Goal: Navigation & Orientation: Find specific page/section

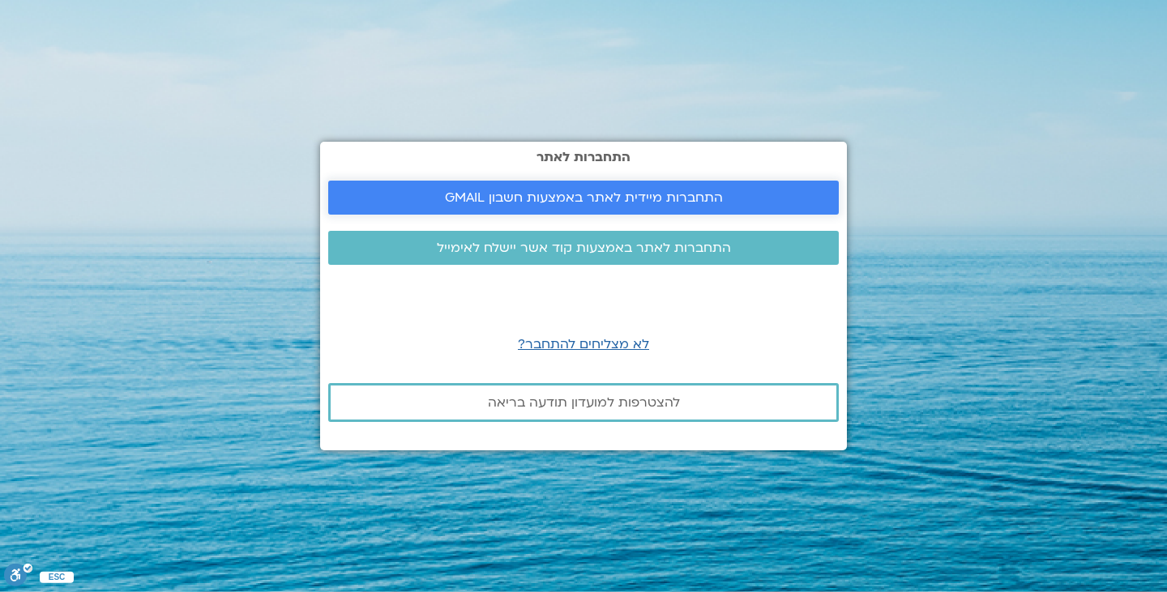
click at [617, 198] on span "התחברות מיידית לאתר באמצעות חשבון GMAIL" at bounding box center [584, 197] width 278 height 15
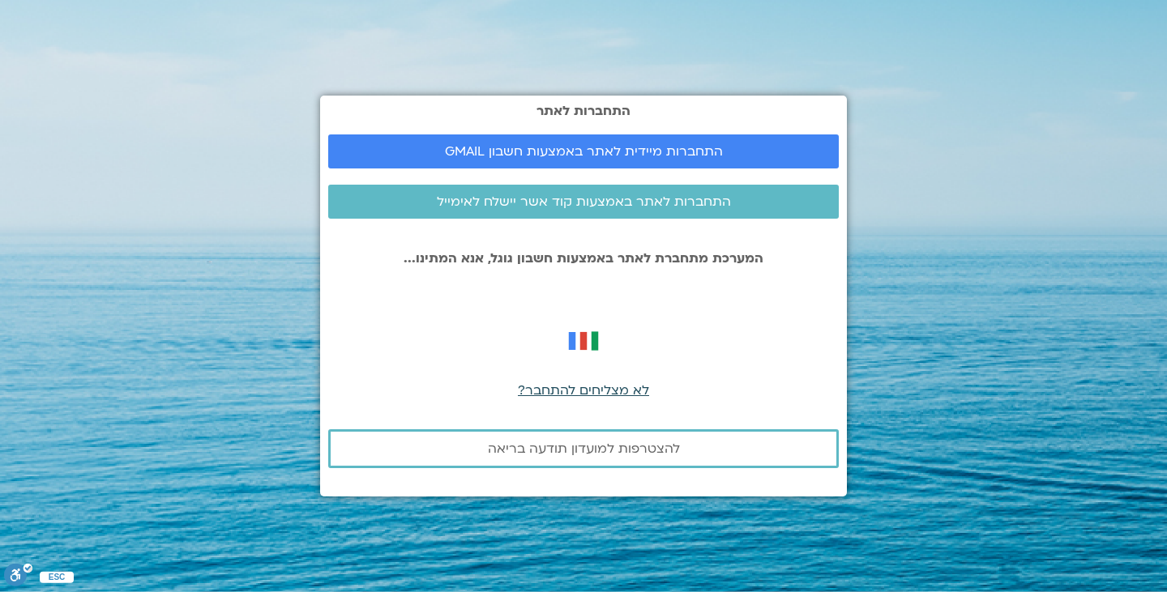
click at [613, 395] on span "לא מצליחים להתחבר?" at bounding box center [583, 391] width 131 height 18
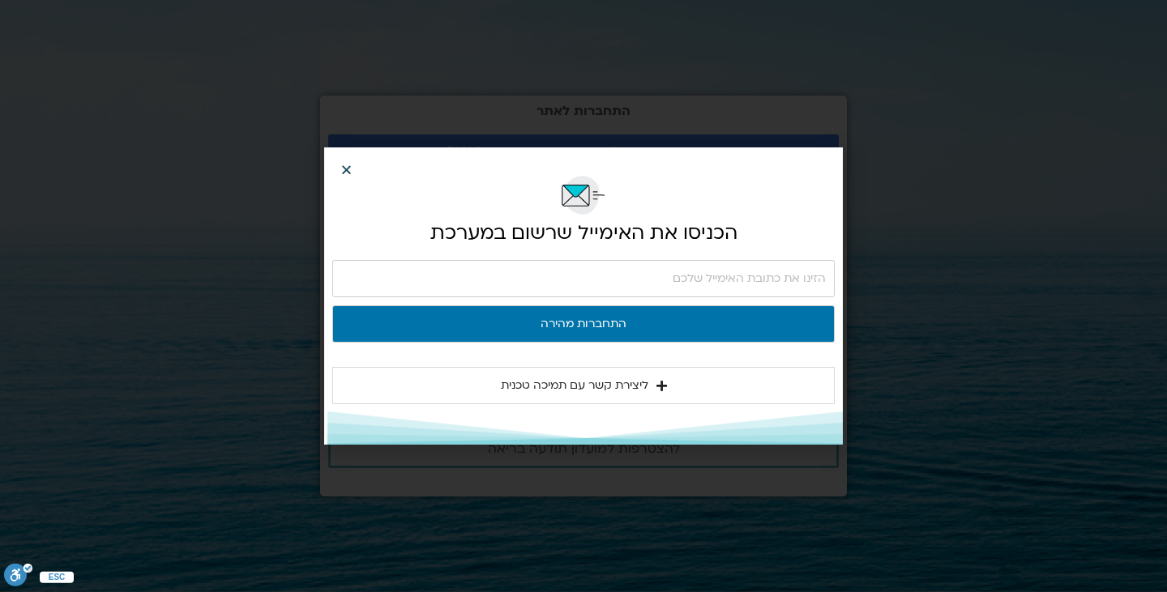
click at [346, 173] on icon "Close" at bounding box center [346, 170] width 12 height 12
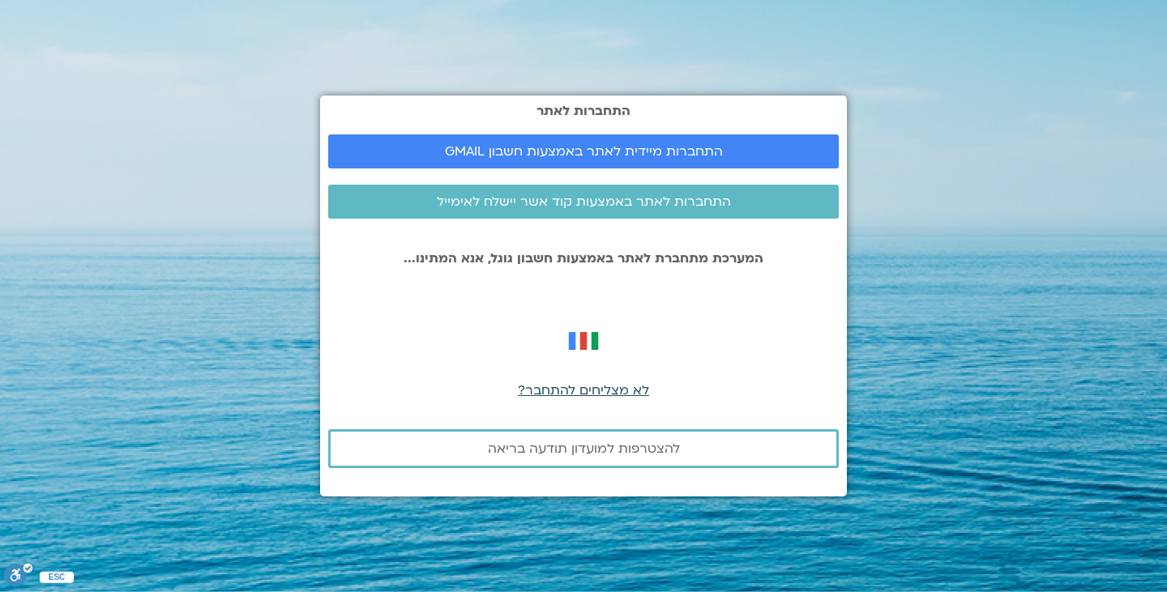
click at [606, 393] on span "לא מצליחים להתחבר?" at bounding box center [583, 391] width 131 height 18
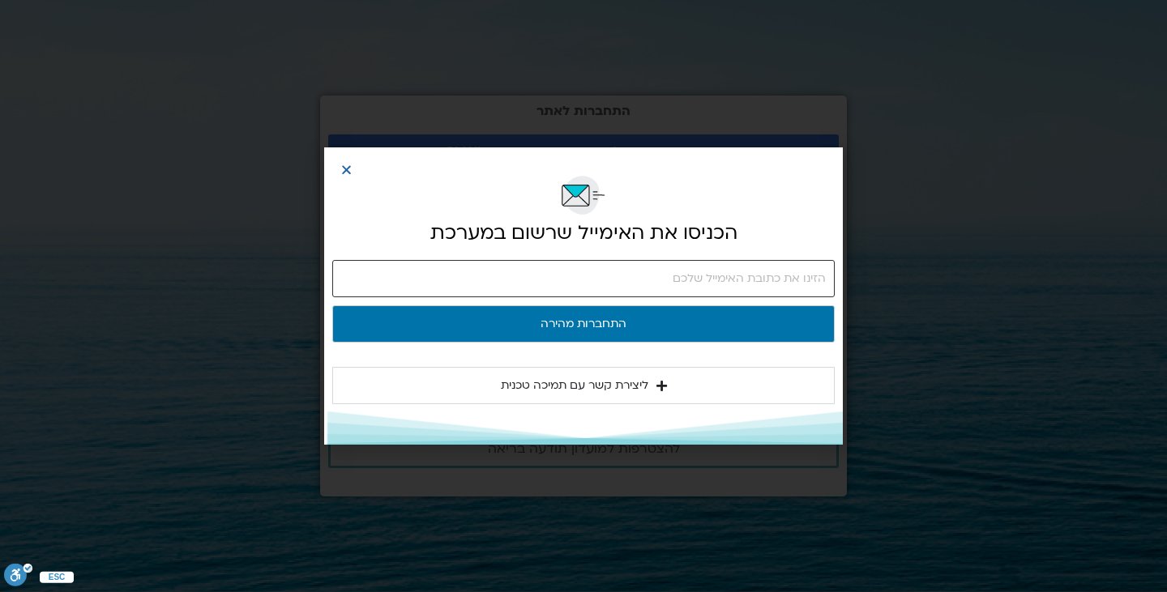
click at [647, 273] on input "email" at bounding box center [583, 278] width 502 height 37
type input "ophir.shani@gmail.com"
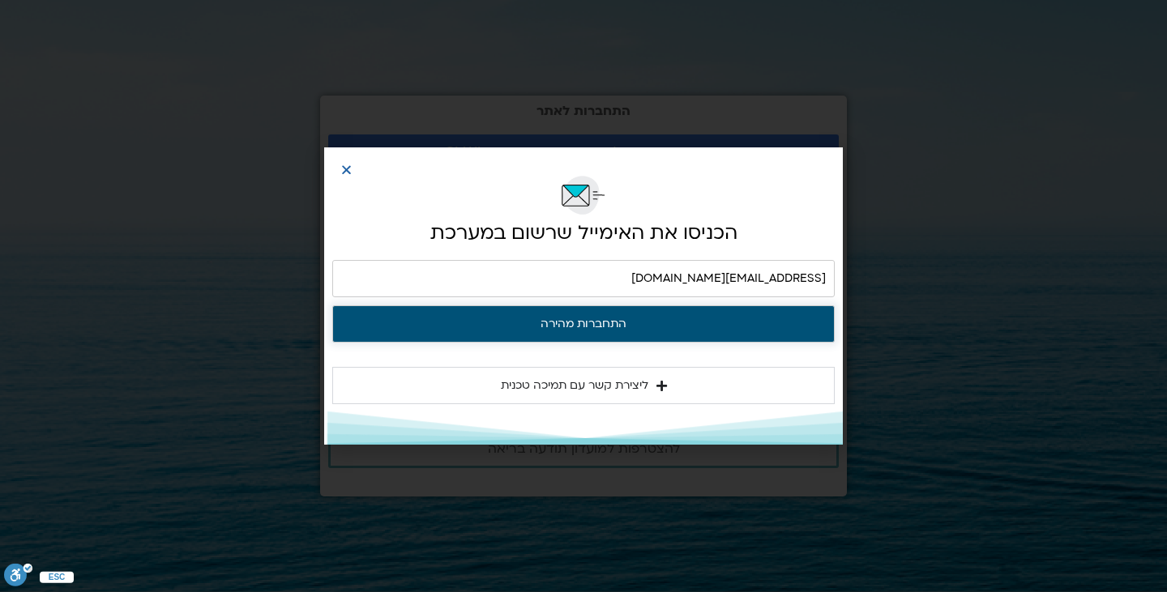
click at [667, 318] on button "התחברות מהירה" at bounding box center [583, 323] width 502 height 37
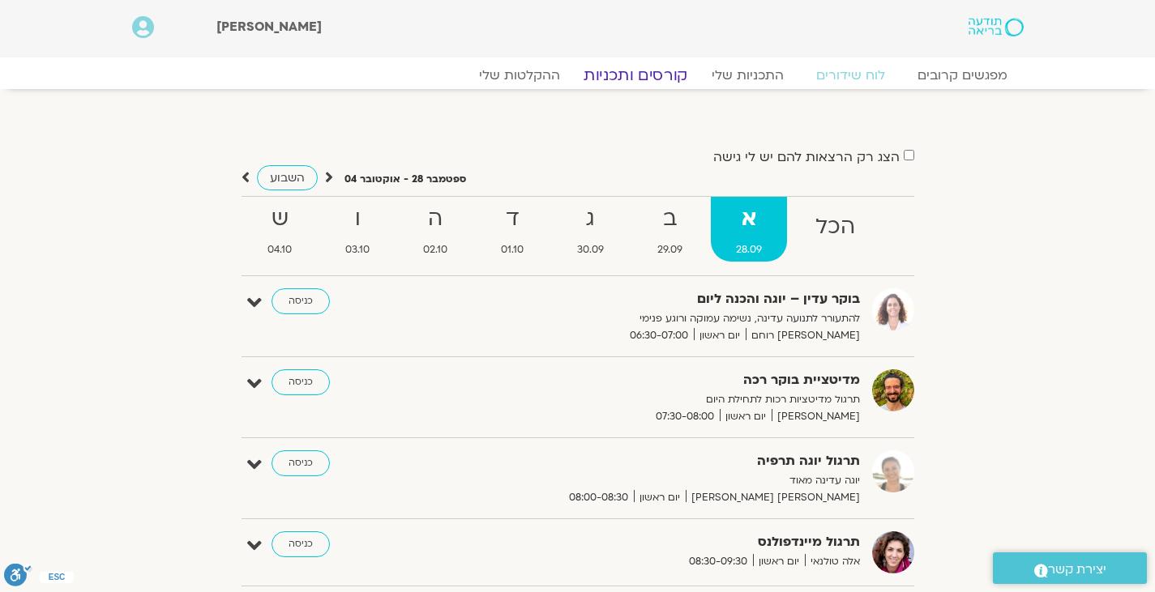
click at [660, 75] on link "קורסים ותכניות" at bounding box center [635, 75] width 143 height 19
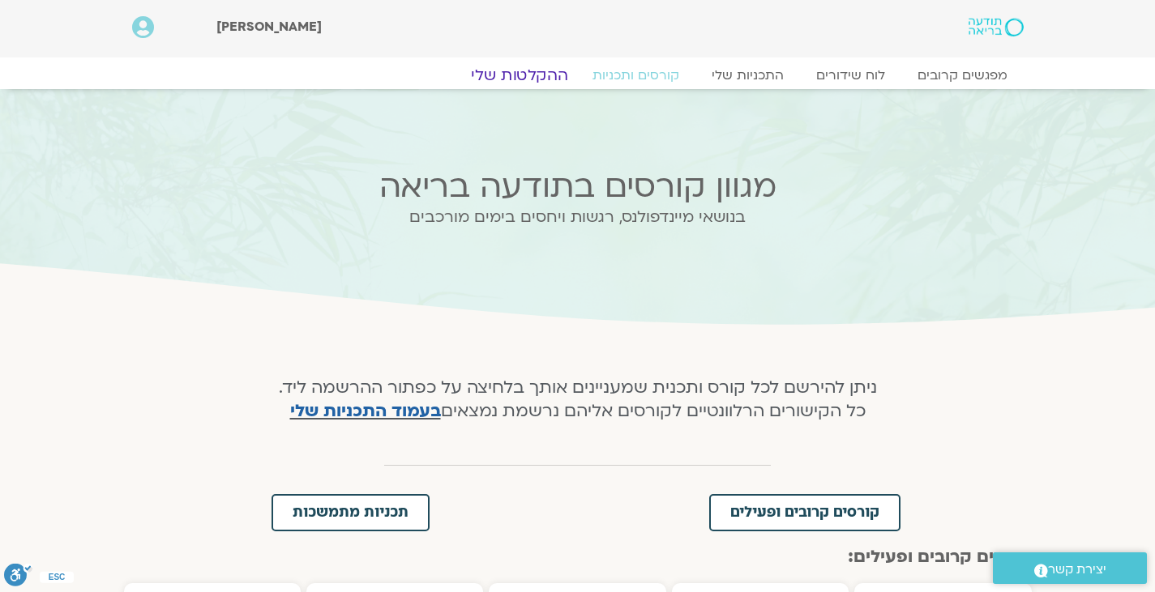
click at [554, 71] on link "ההקלטות שלי" at bounding box center [519, 75] width 136 height 19
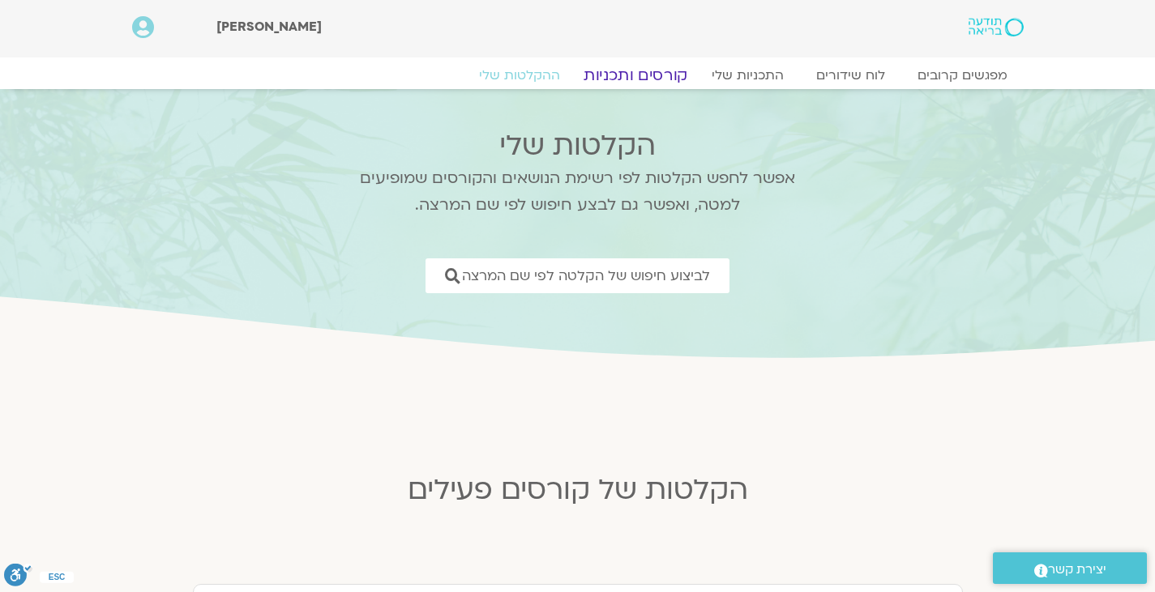
click at [635, 75] on link "קורסים ותכניות" at bounding box center [635, 75] width 143 height 19
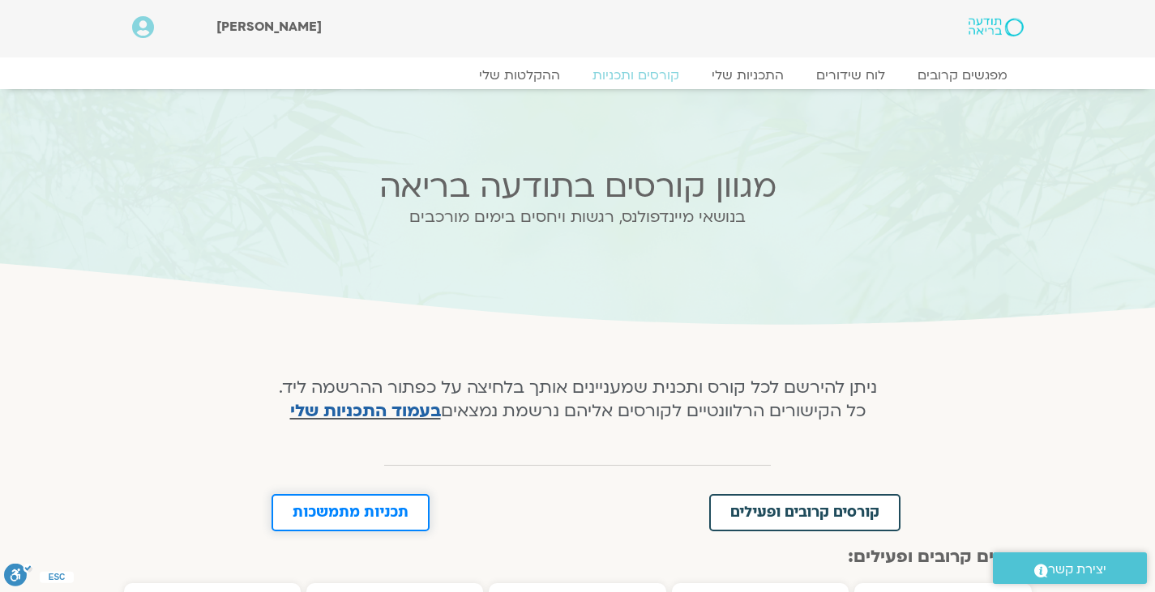
click at [376, 526] on link "תכניות מתמשכות" at bounding box center [350, 512] width 158 height 37
click at [765, 82] on link "התכניות שלי" at bounding box center [748, 75] width 126 height 19
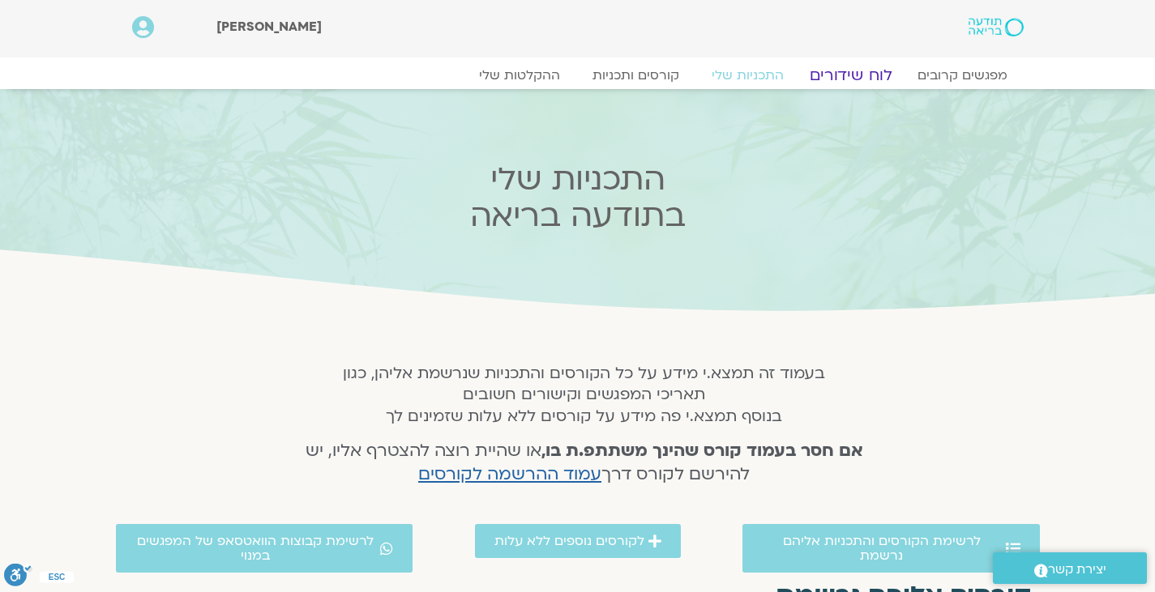
click at [857, 70] on link "לוח שידורים" at bounding box center [850, 75] width 122 height 19
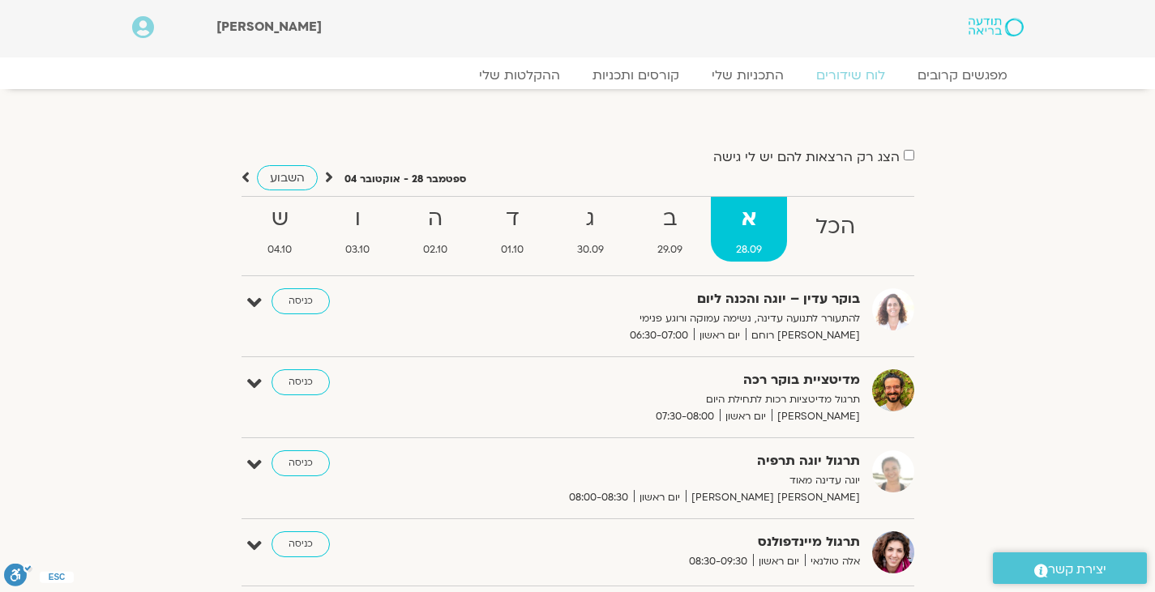
click at [145, 29] on icon at bounding box center [143, 27] width 22 height 23
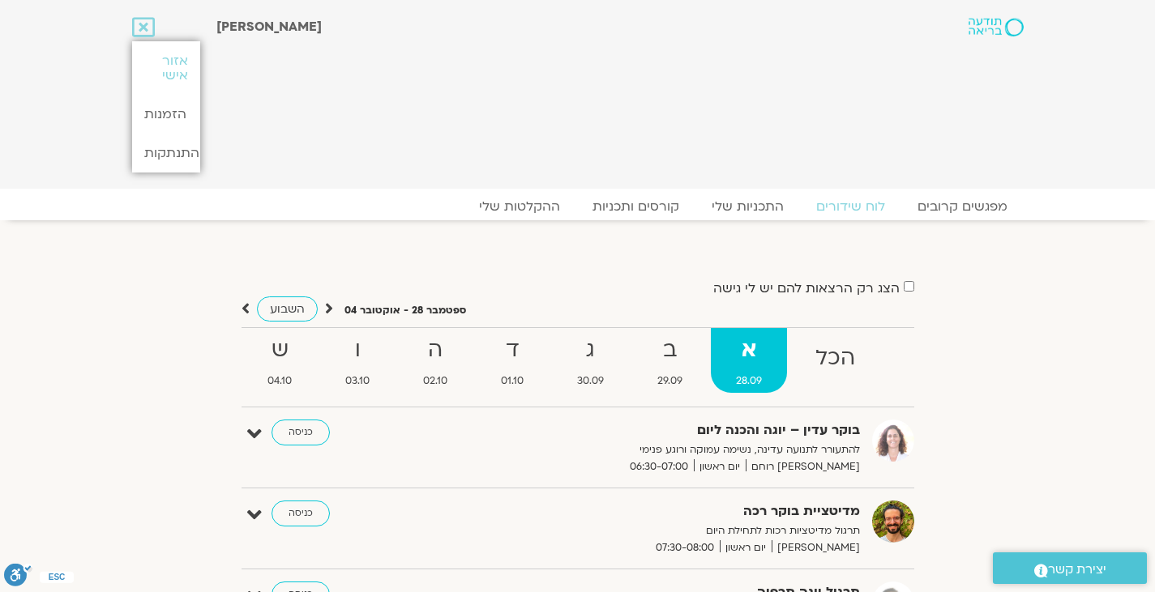
click at [1001, 28] on img at bounding box center [995, 27] width 54 height 19
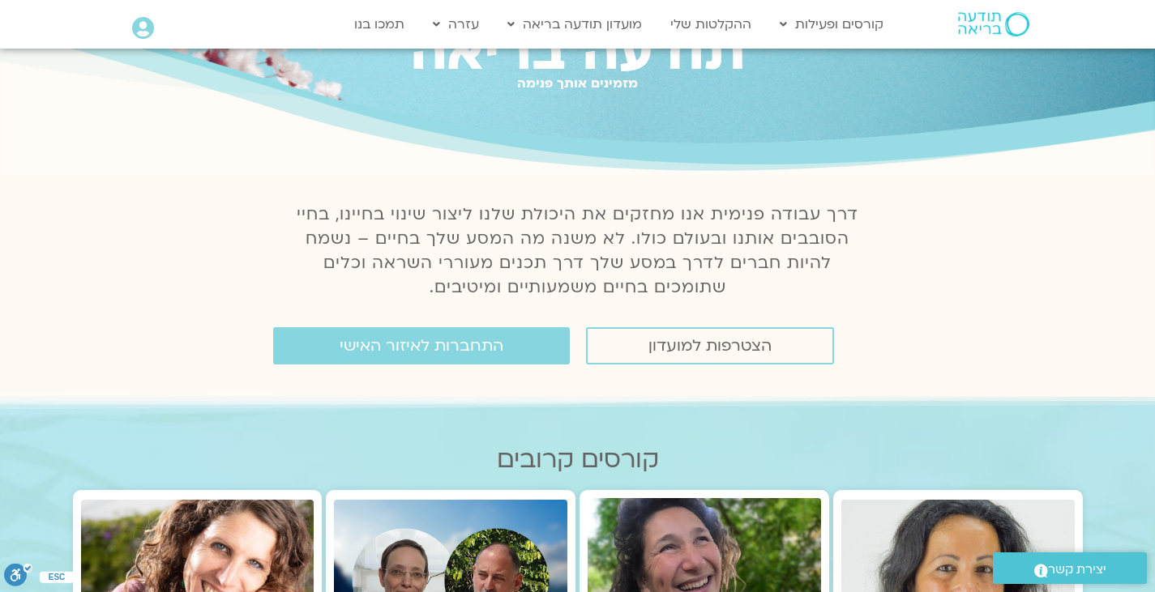
scroll to position [102, 0]
click at [451, 348] on span "התחברות לאיזור האישי" at bounding box center [422, 345] width 164 height 18
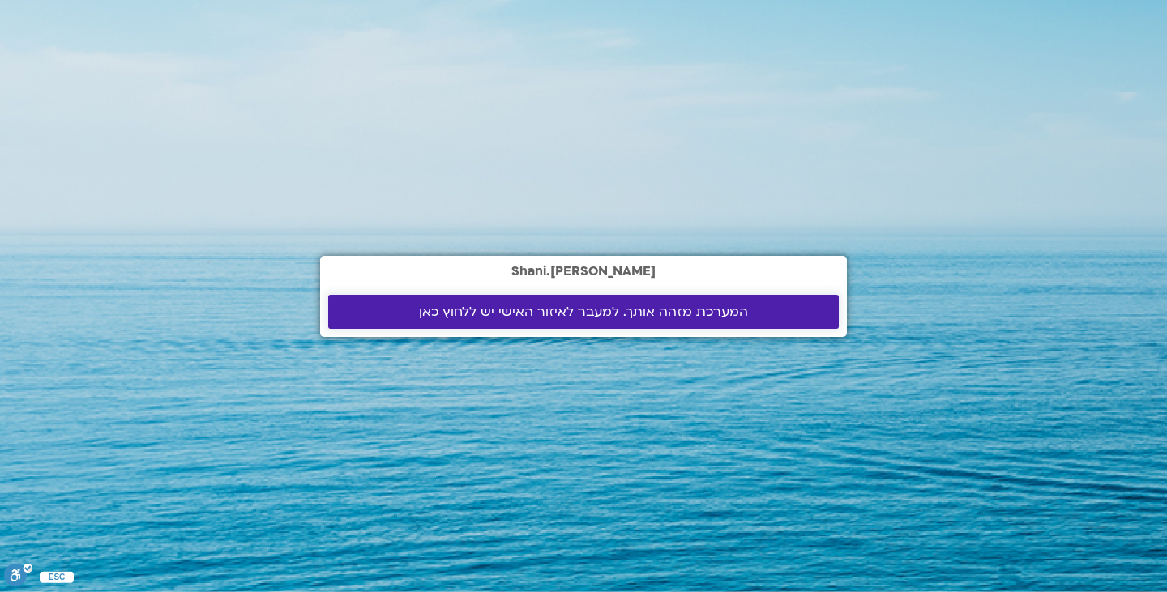
click at [506, 312] on span "המערכת מזהה אותך. למעבר לאיזור האישי יש ללחוץ כאן" at bounding box center [583, 312] width 329 height 15
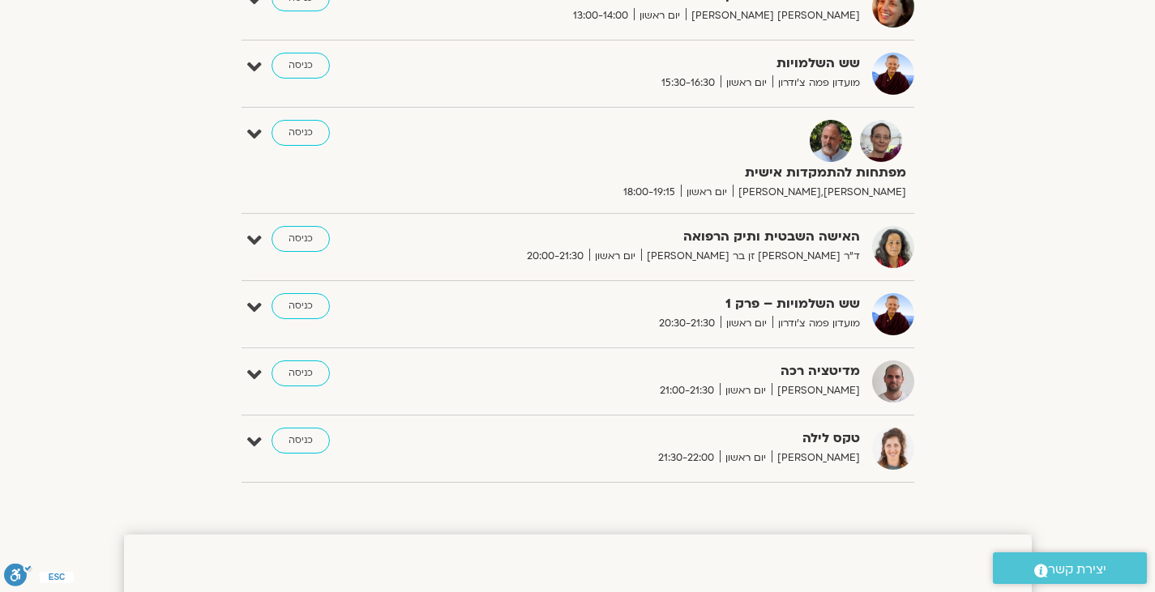
scroll to position [897, 0]
click at [251, 236] on icon at bounding box center [254, 240] width 15 height 23
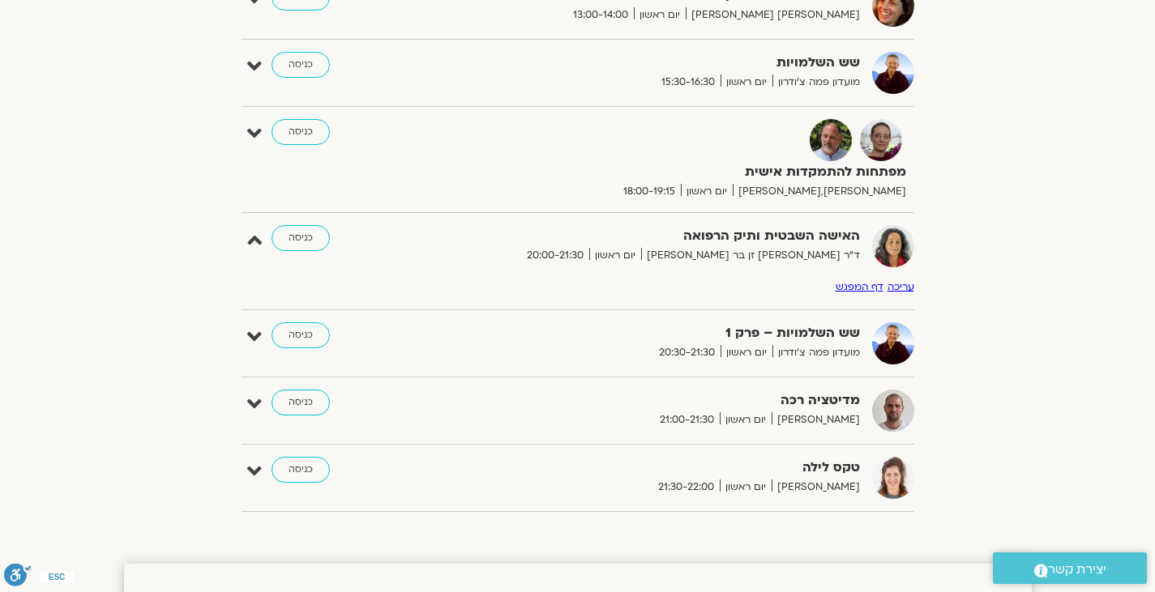
click at [869, 292] on link "דף המפגש" at bounding box center [859, 286] width 48 height 13
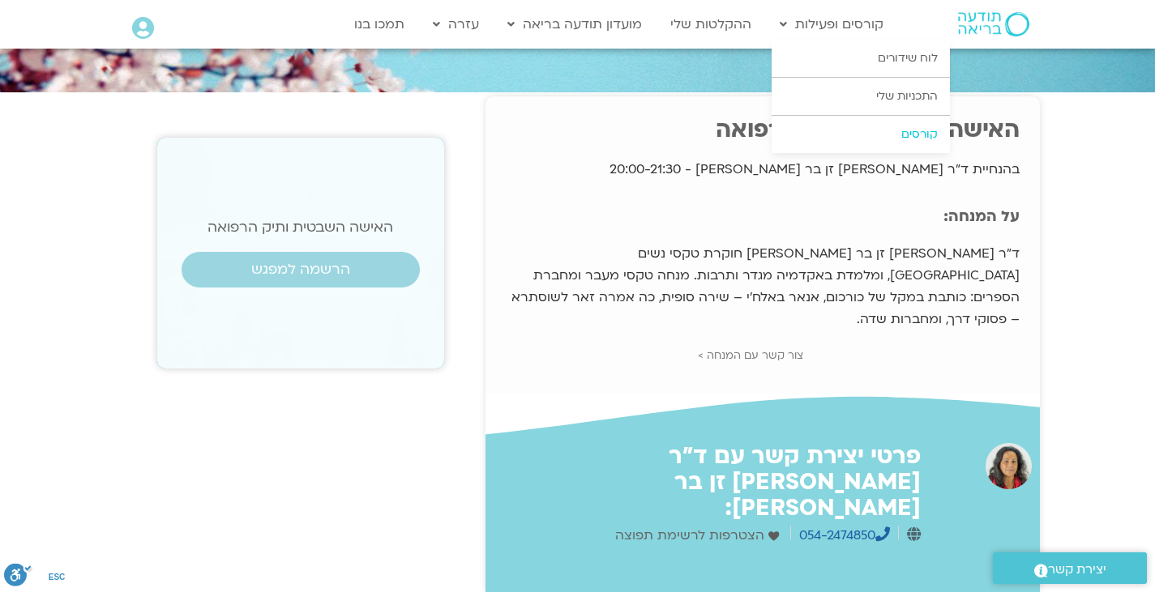
click at [845, 131] on link "קורסים" at bounding box center [860, 134] width 178 height 37
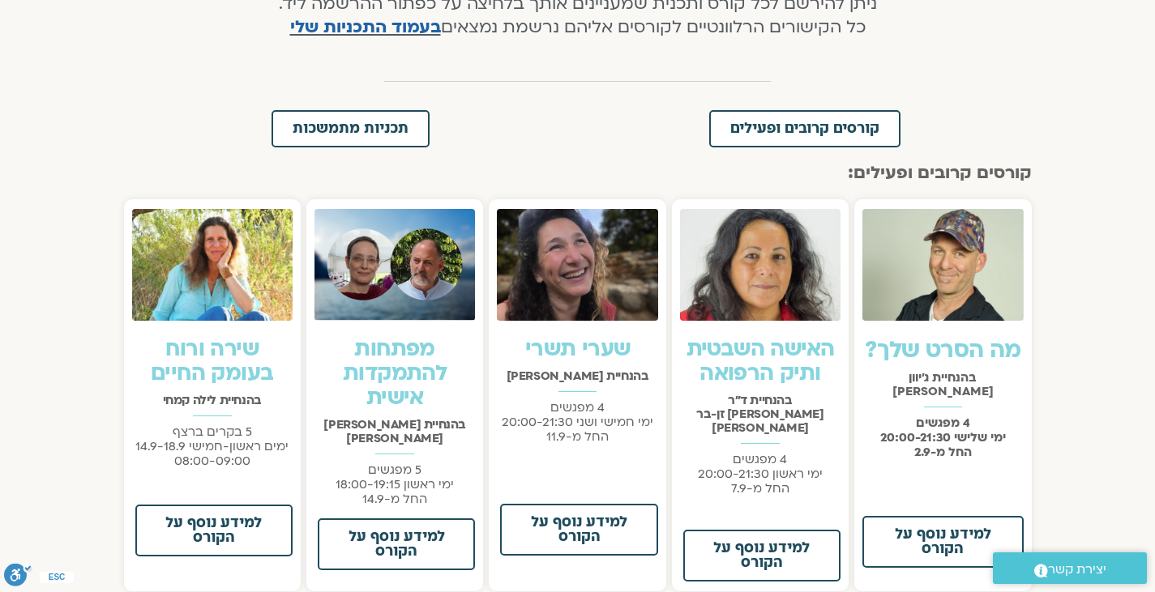
scroll to position [383, 0]
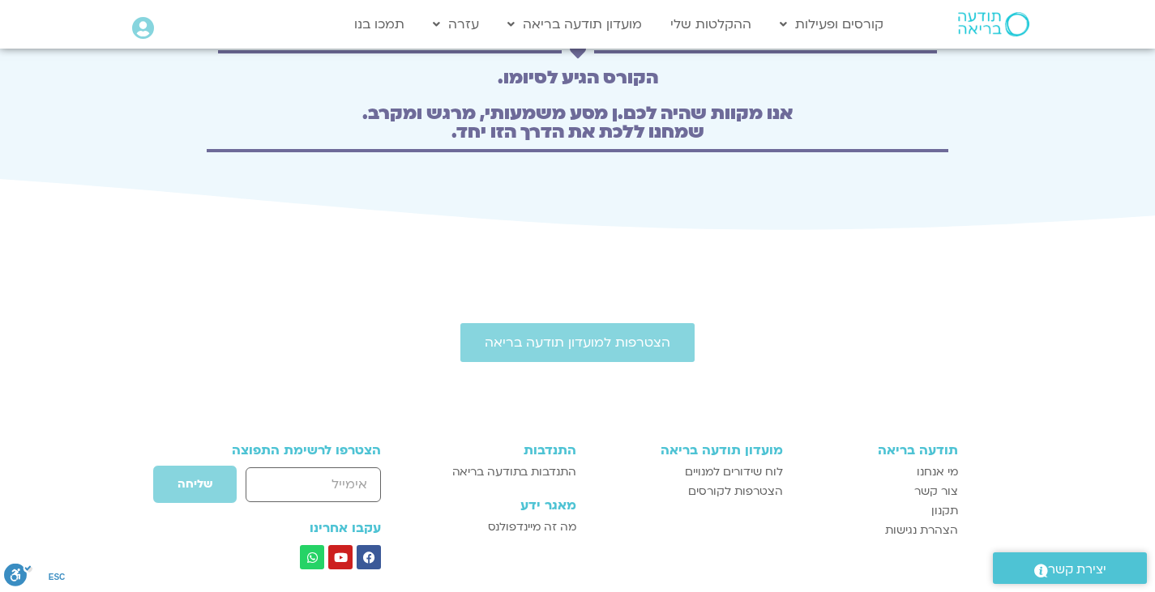
scroll to position [5856, 0]
